Goal: Task Accomplishment & Management: Manage account settings

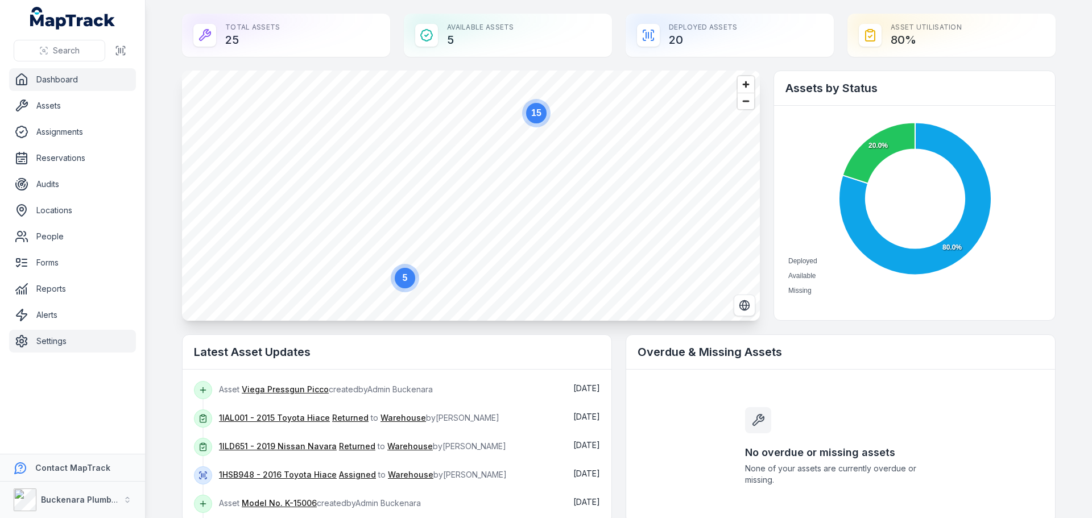
click at [69, 346] on link "Settings" at bounding box center [72, 341] width 127 height 23
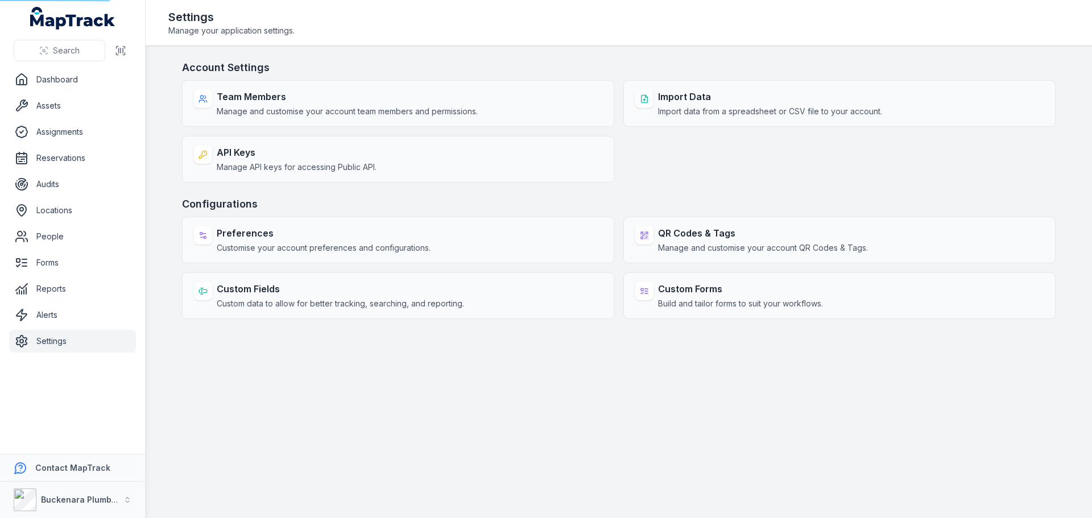
click at [76, 344] on link "Settings" at bounding box center [72, 341] width 127 height 23
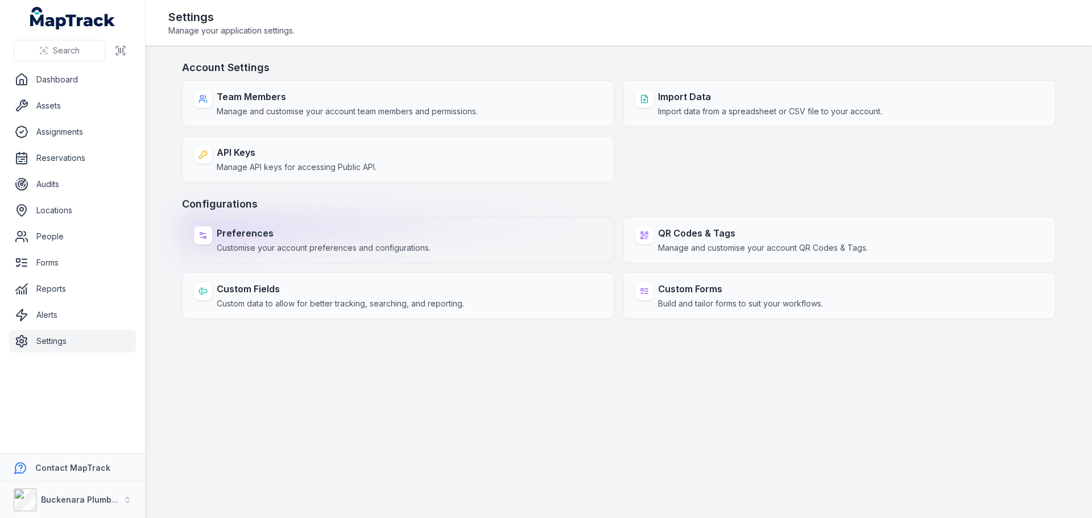
click at [395, 246] on span "Customise your account preferences and configurations." at bounding box center [324, 247] width 214 height 11
select select "***"
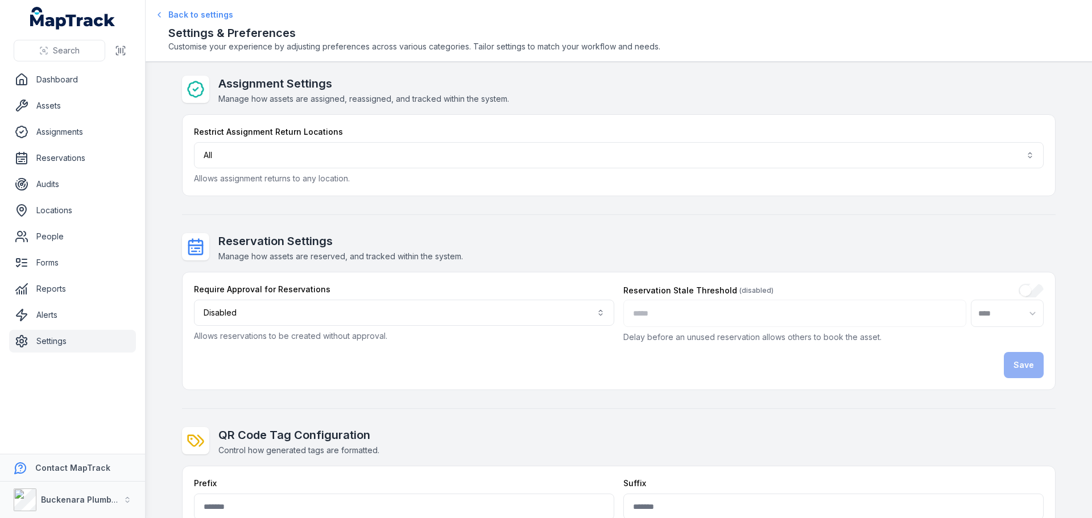
click at [174, 14] on span "Back to settings" at bounding box center [200, 14] width 65 height 11
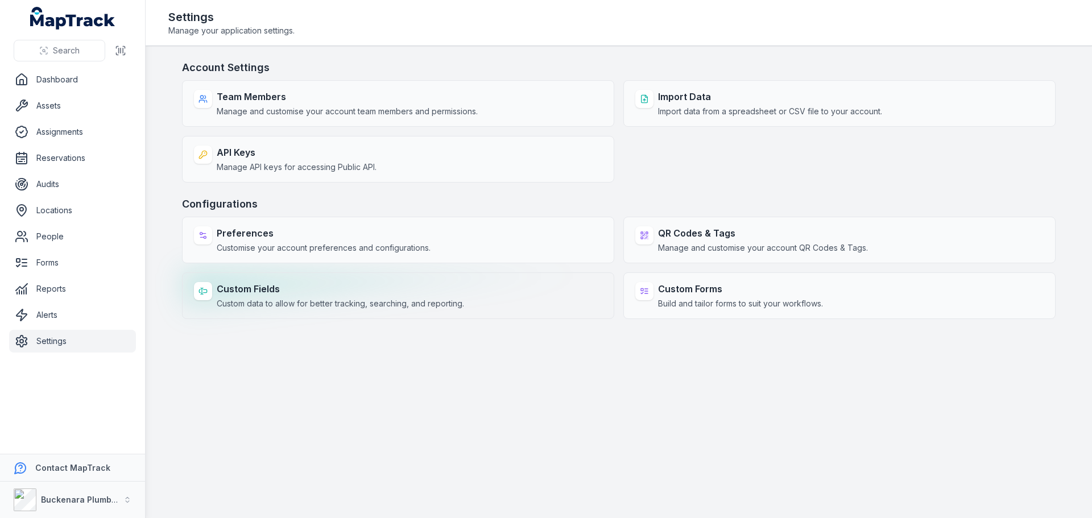
click at [296, 307] on span "Custom data to allow for better tracking, searching, and reporting." at bounding box center [340, 303] width 247 height 11
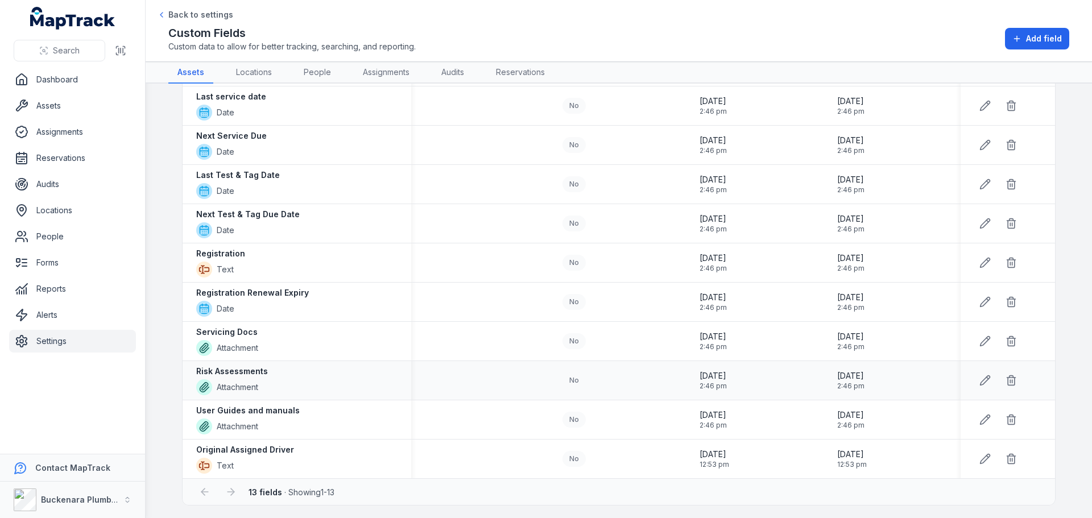
scroll to position [184, 0]
click at [1006, 417] on icon at bounding box center [1011, 418] width 11 height 11
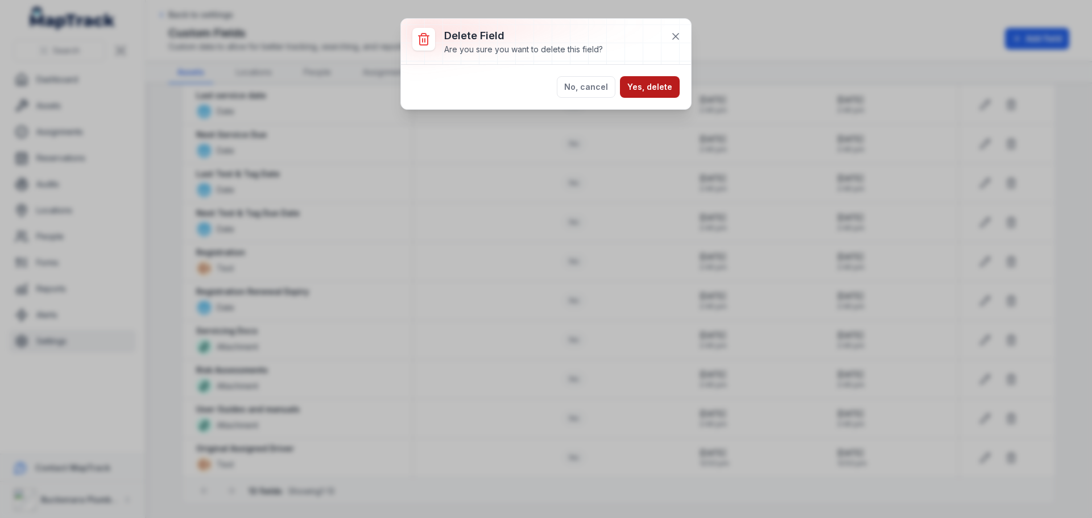
click at [661, 92] on button "Yes, delete" at bounding box center [650, 87] width 60 height 22
